Goal: Find specific page/section: Find specific page/section

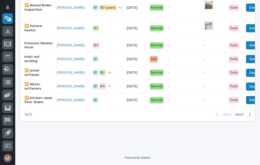
scroll to position [479, 0]
click at [243, 113] on span "Next" at bounding box center [240, 114] width 11 height 5
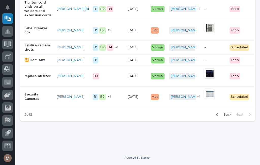
scroll to position [477, 0]
click at [230, 113] on span "Back" at bounding box center [225, 114] width 11 height 5
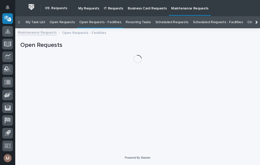
scroll to position [16, 0]
